Goal: Task Accomplishment & Management: Use online tool/utility

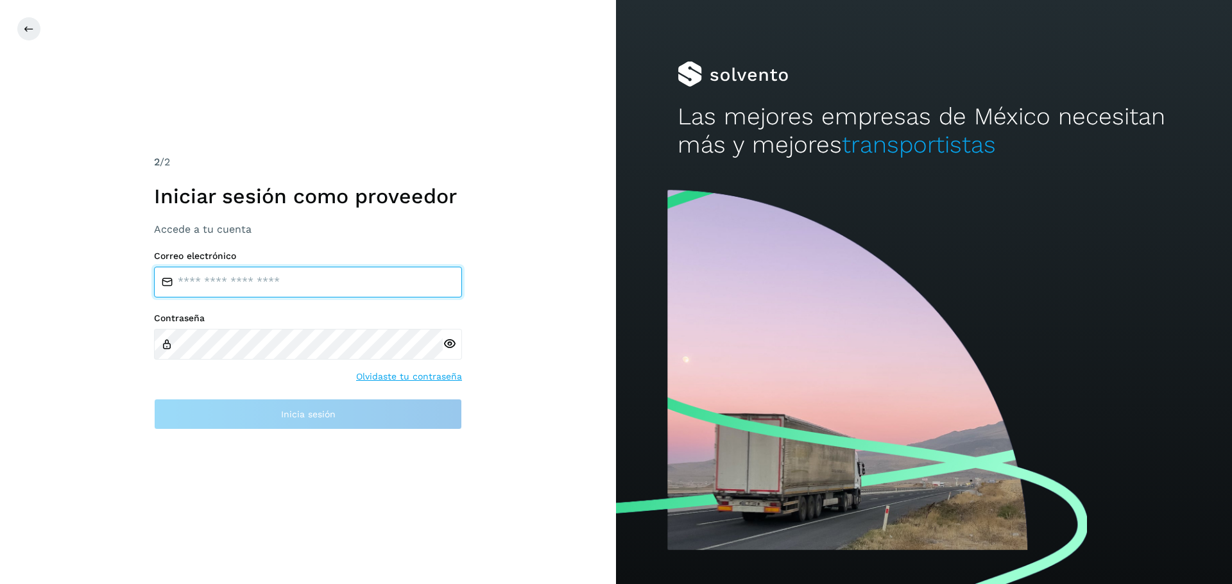
type input "**********"
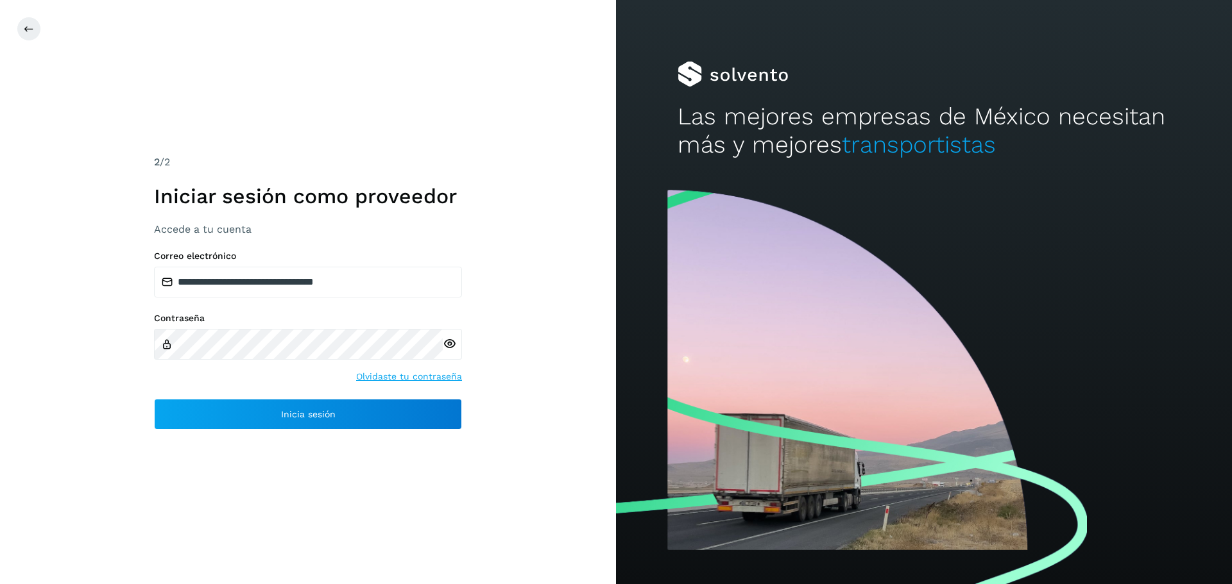
click at [451, 342] on icon at bounding box center [449, 343] width 13 height 13
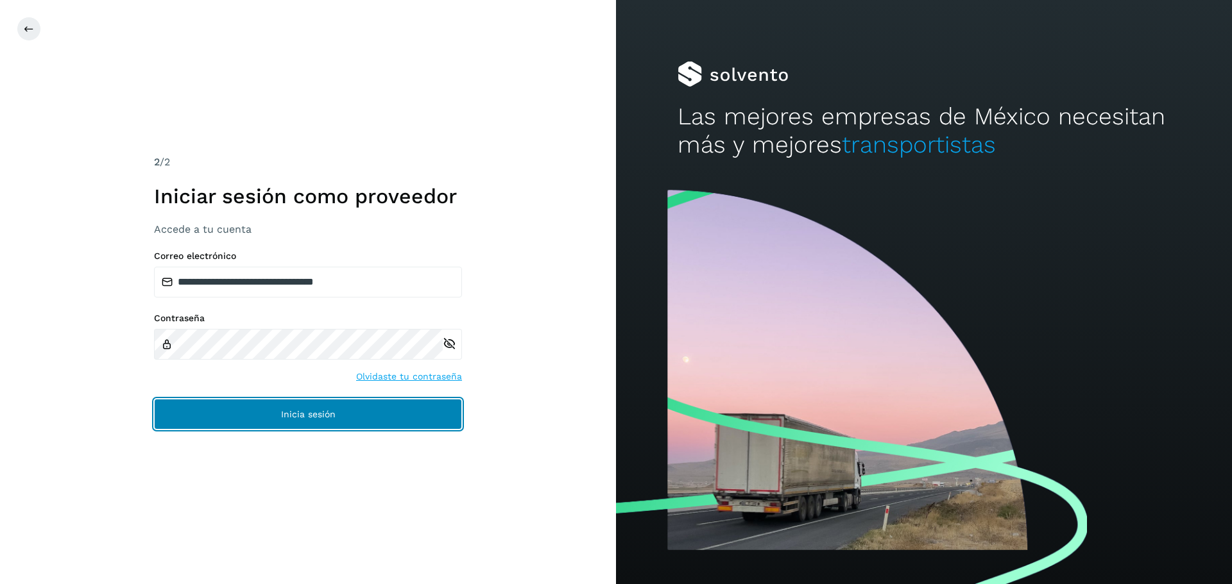
click at [275, 412] on button "Inicia sesión" at bounding box center [308, 414] width 308 height 31
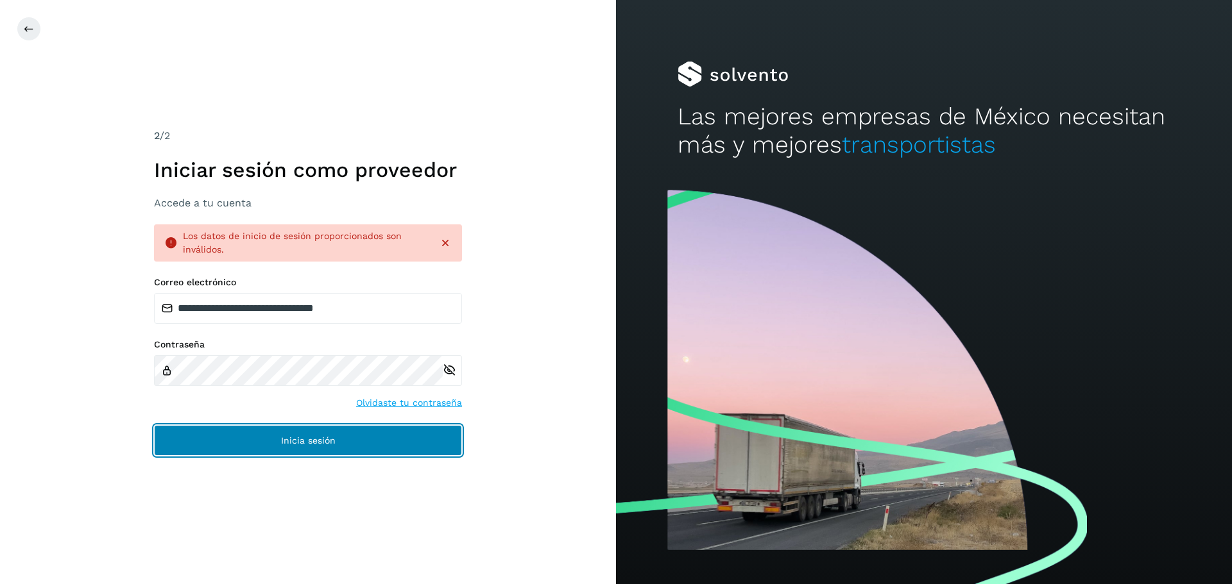
click at [262, 433] on button "Inicia sesión" at bounding box center [308, 440] width 308 height 31
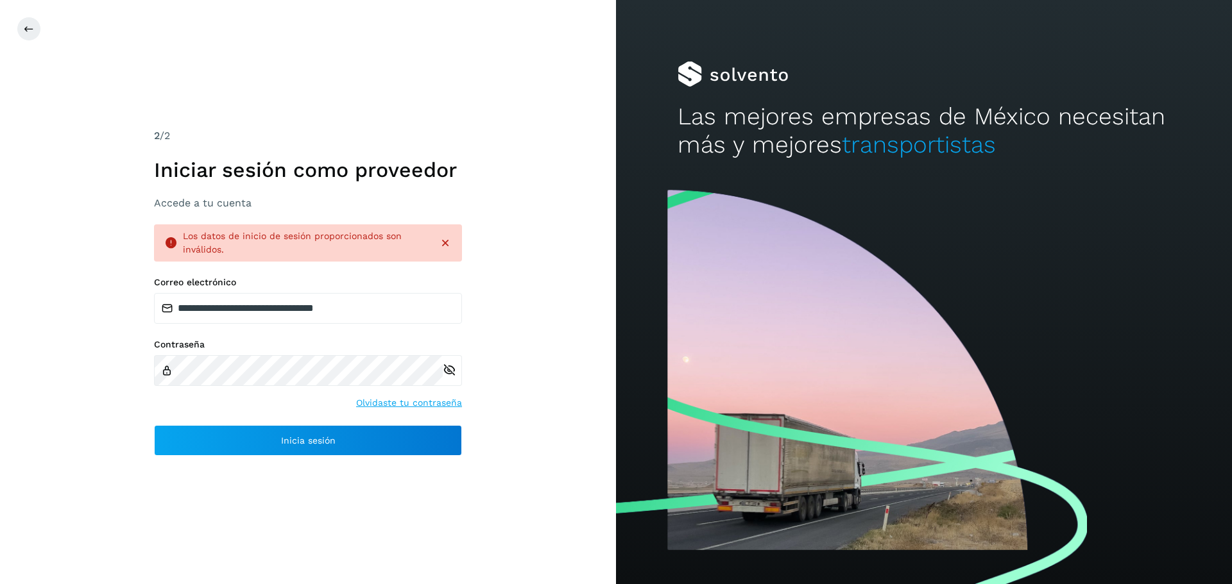
drag, startPoint x: 151, startPoint y: 476, endPoint x: 153, endPoint y: 467, distance: 9.3
click at [151, 474] on div "**********" at bounding box center [308, 292] width 616 height 584
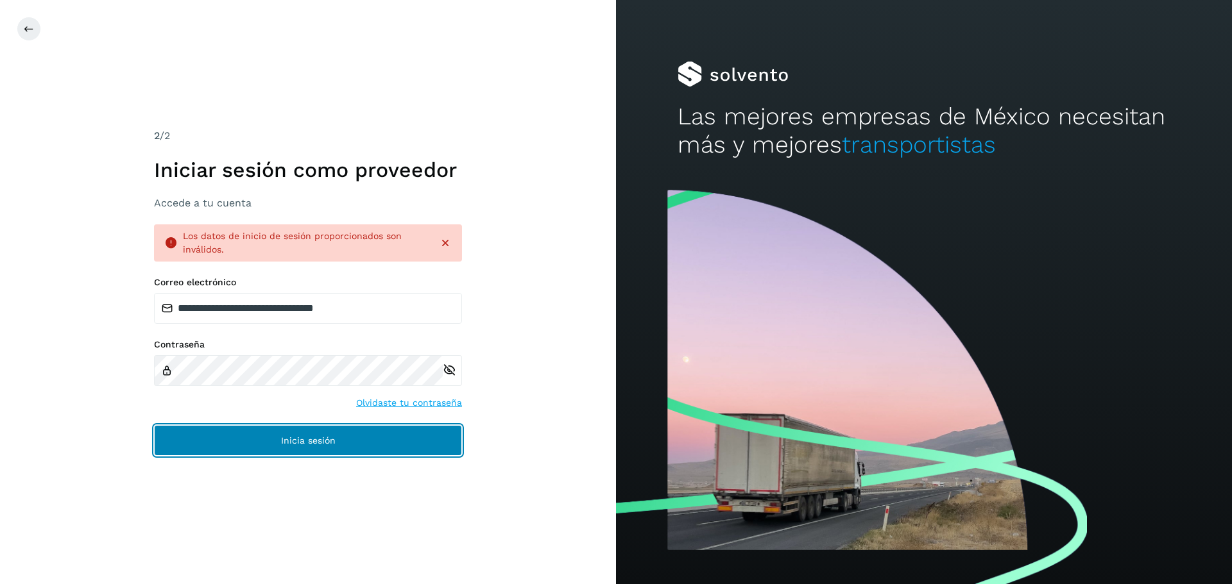
click at [167, 432] on button "Inicia sesión" at bounding box center [308, 440] width 308 height 31
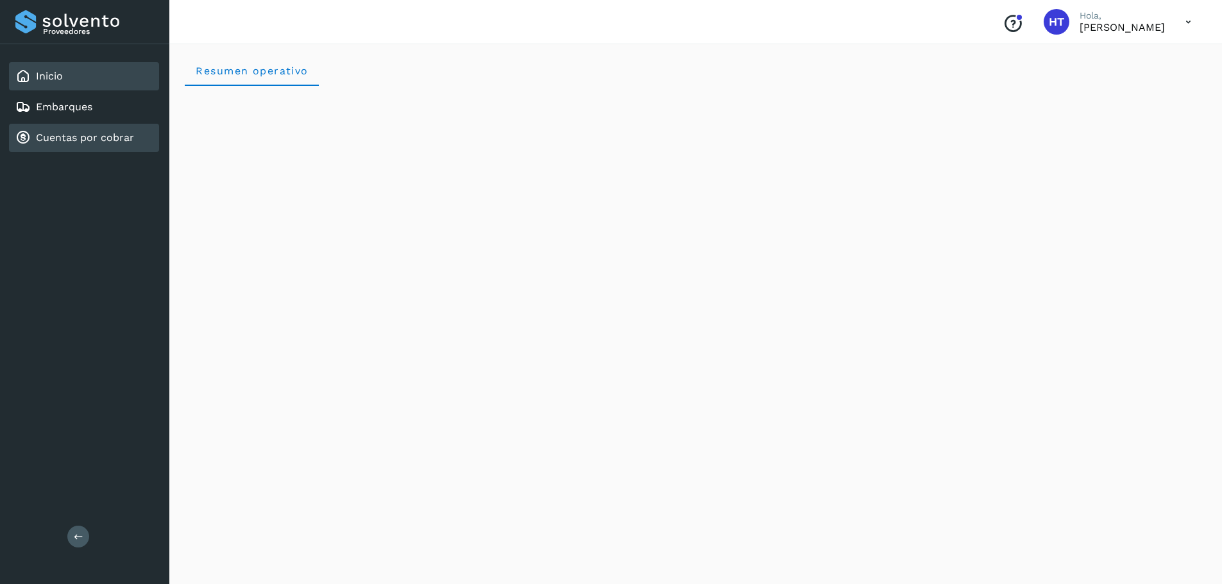
click at [97, 139] on link "Cuentas por cobrar" at bounding box center [85, 138] width 98 height 12
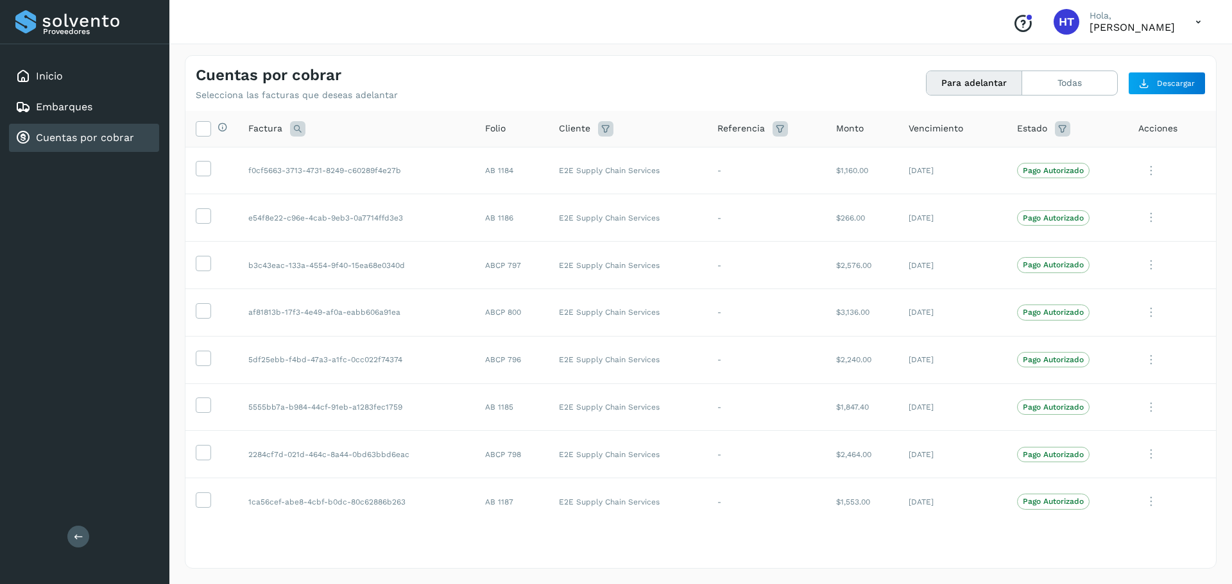
click at [971, 83] on button "Para adelantar" at bounding box center [974, 83] width 96 height 24
click at [205, 130] on icon at bounding box center [202, 127] width 13 height 13
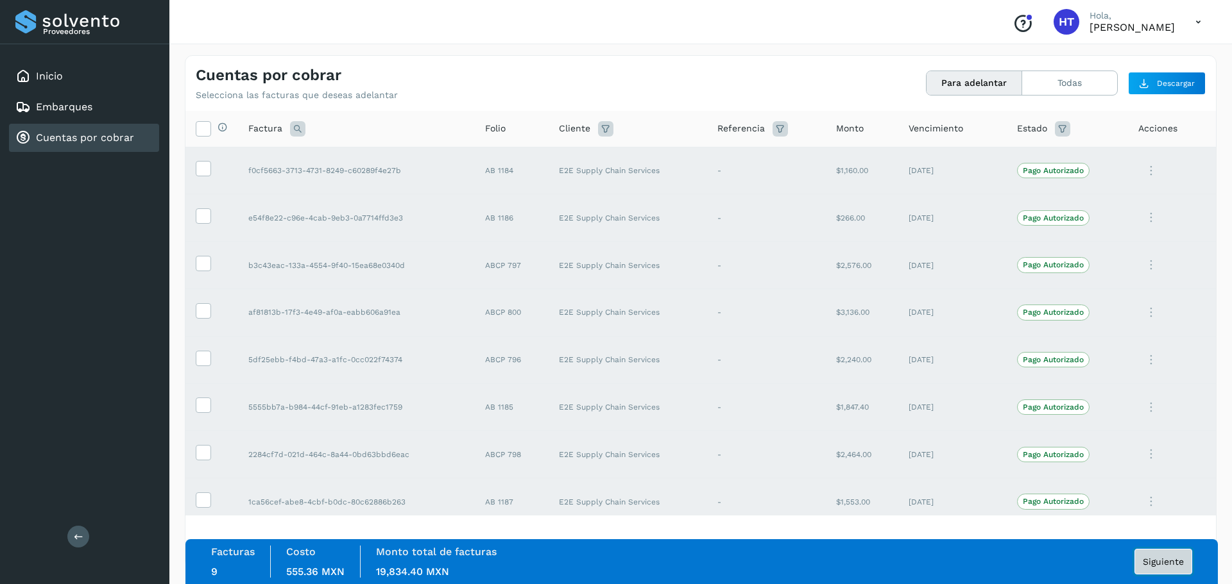
click at [1163, 561] on span "Siguiente" at bounding box center [1163, 562] width 41 height 9
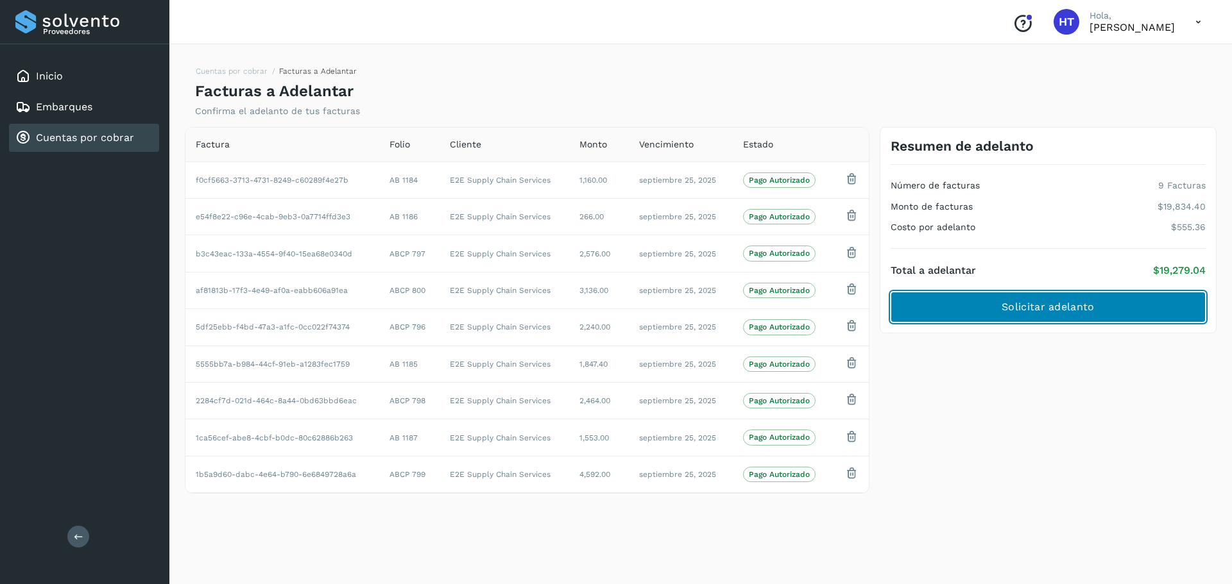
click at [1061, 311] on span "Solicitar adelanto" at bounding box center [1048, 307] width 92 height 14
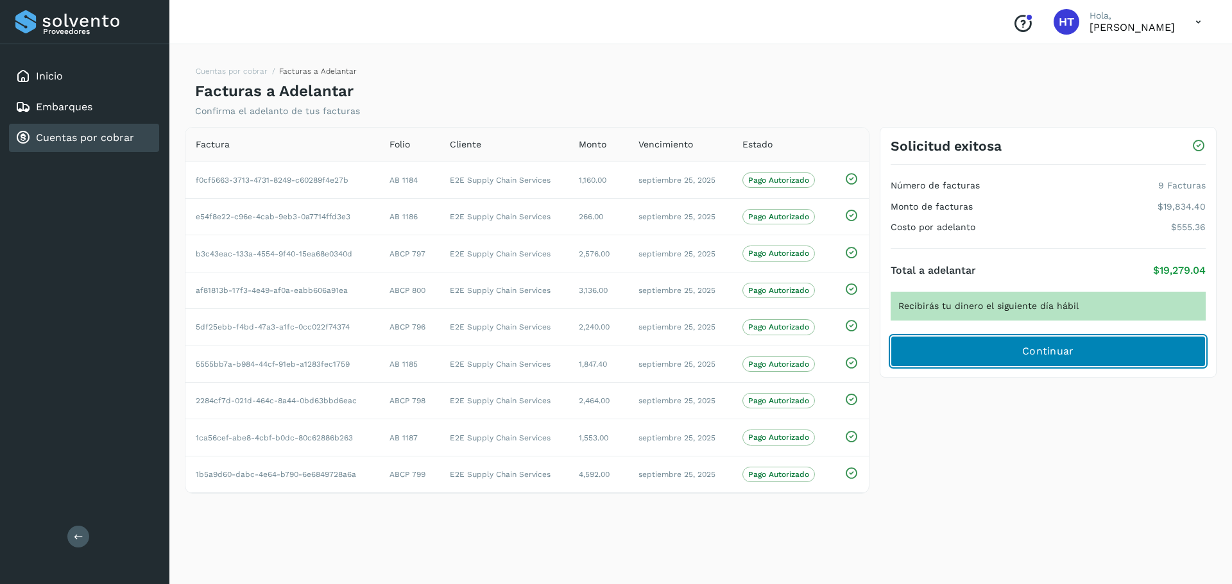
click at [1007, 359] on button "Continuar" at bounding box center [1048, 351] width 315 height 31
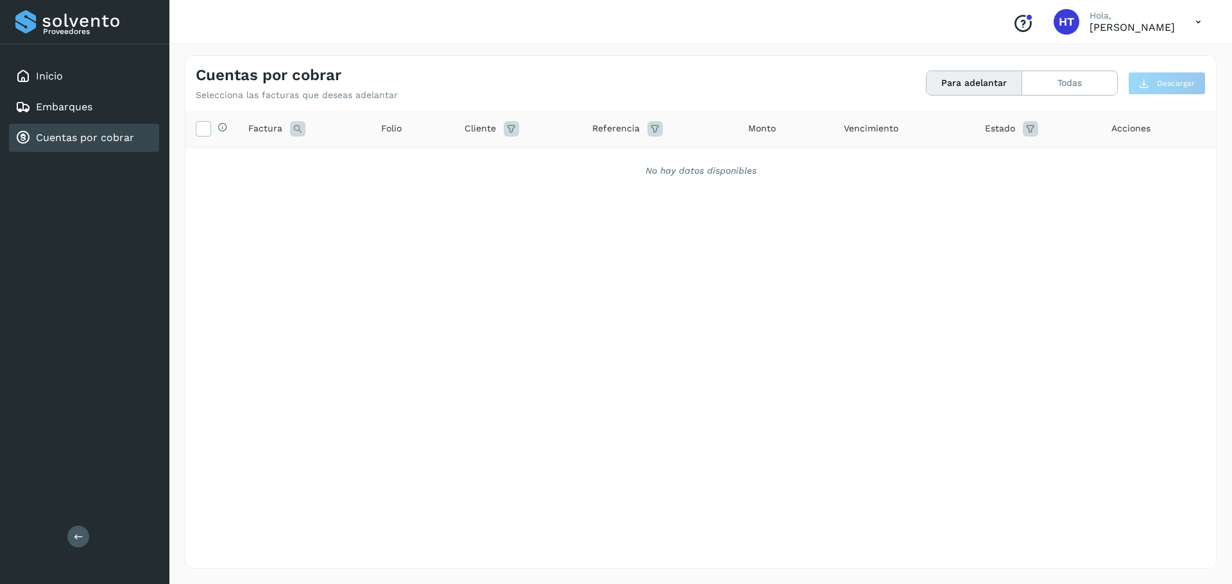
click at [1198, 21] on icon at bounding box center [1198, 22] width 26 height 26
click at [1125, 58] on div "Cerrar sesión" at bounding box center [1134, 58] width 153 height 24
